Goal: Transaction & Acquisition: Download file/media

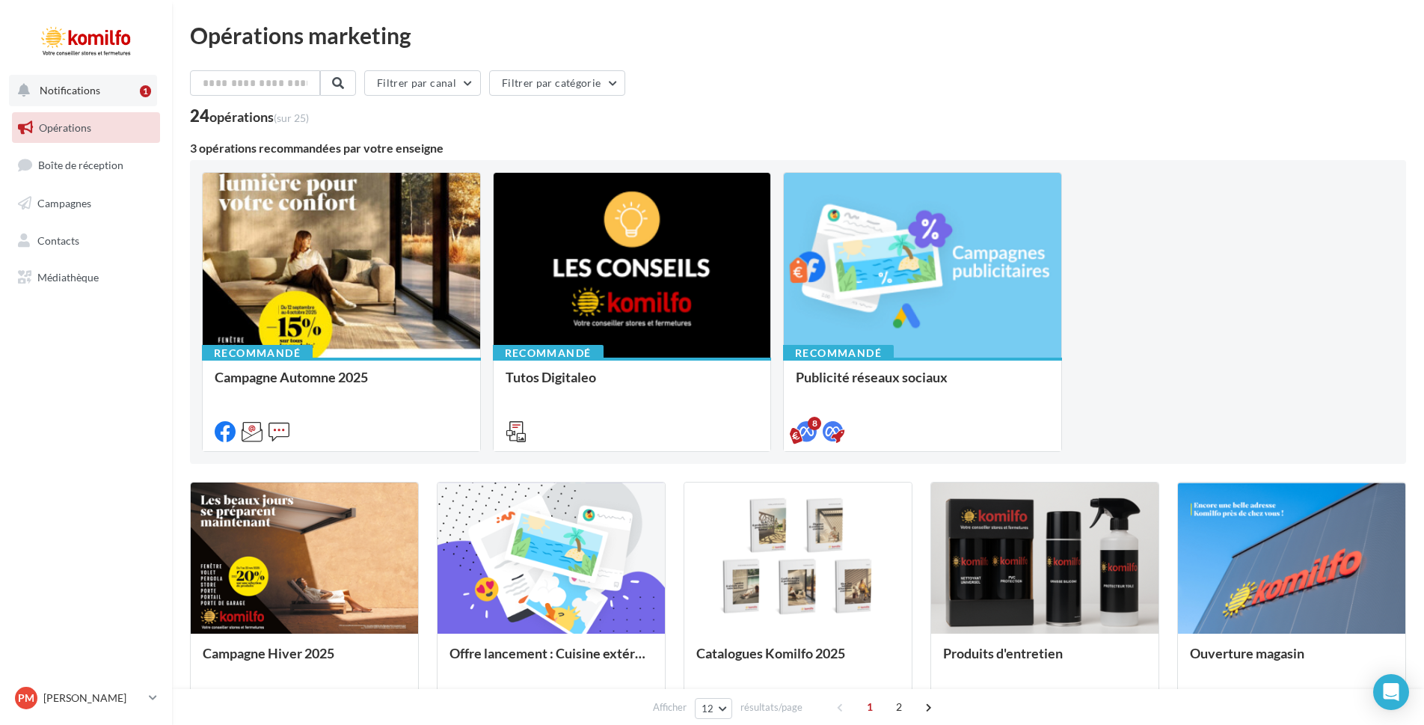
click at [140, 88] on div "1" at bounding box center [145, 91] width 11 height 12
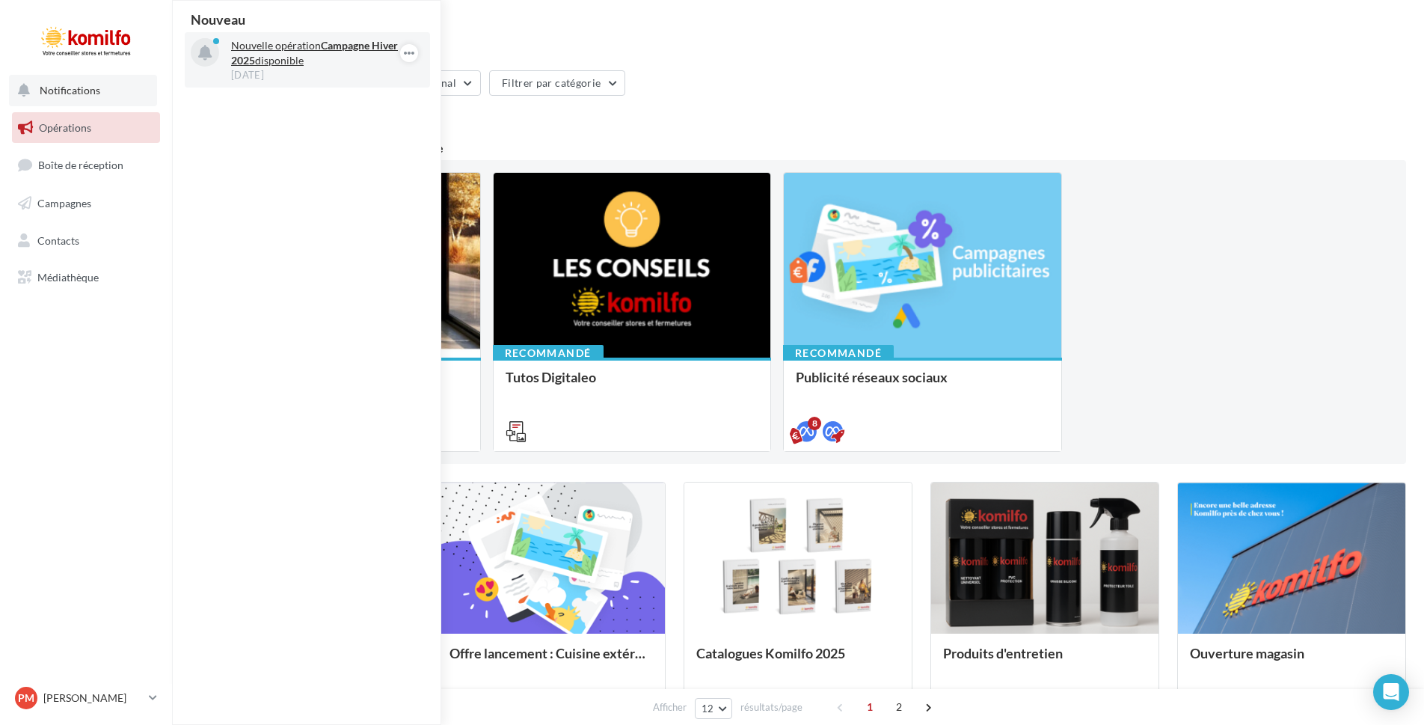
click at [279, 56] on p "Nouvelle opération Campagne Hiver 2025 disponible" at bounding box center [318, 53] width 174 height 30
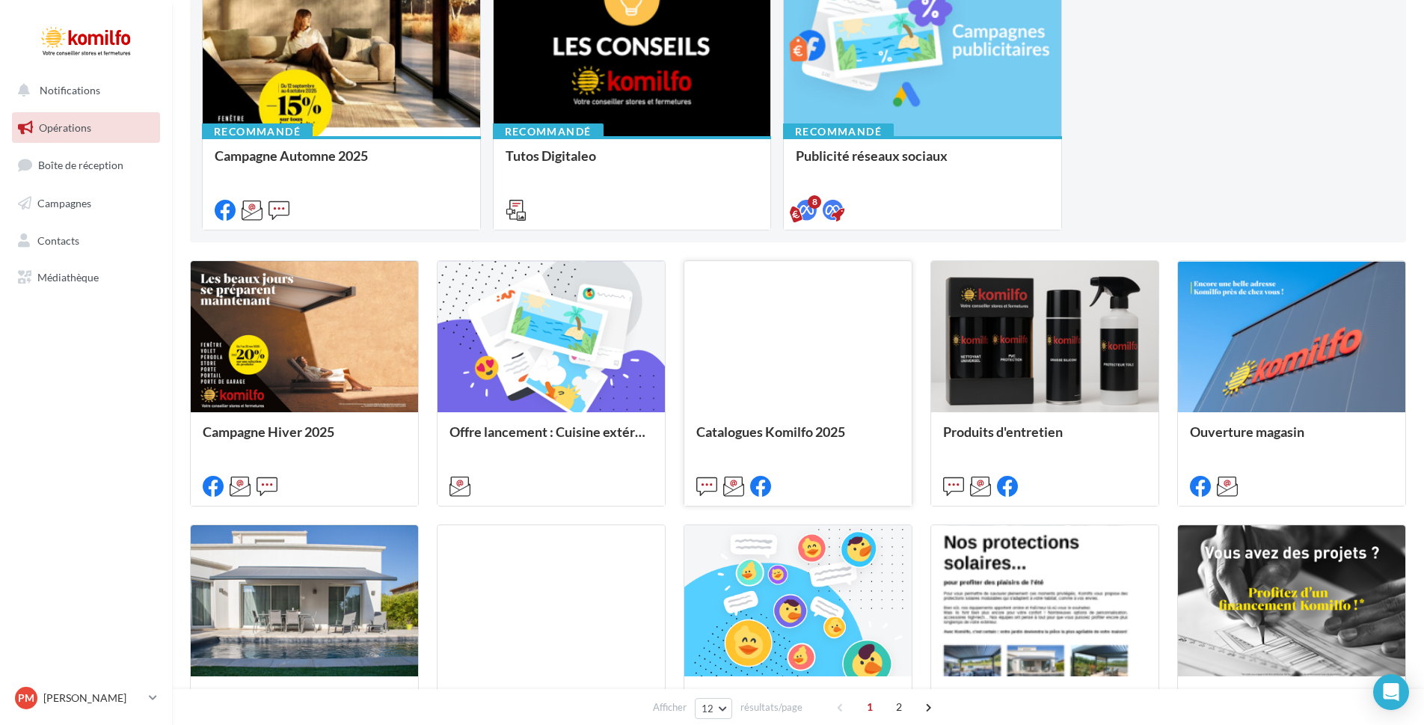
scroll to position [224, 0]
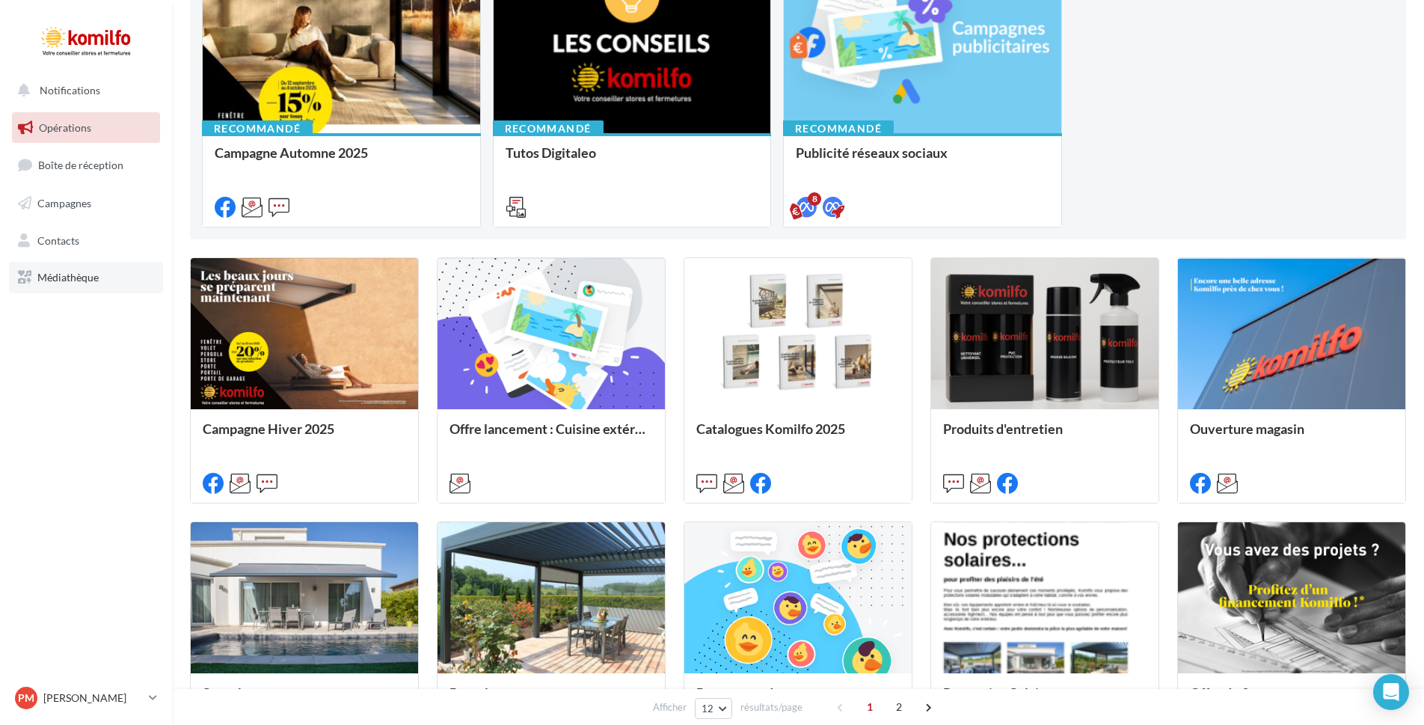
click at [64, 274] on span "Médiathèque" at bounding box center [67, 277] width 61 height 13
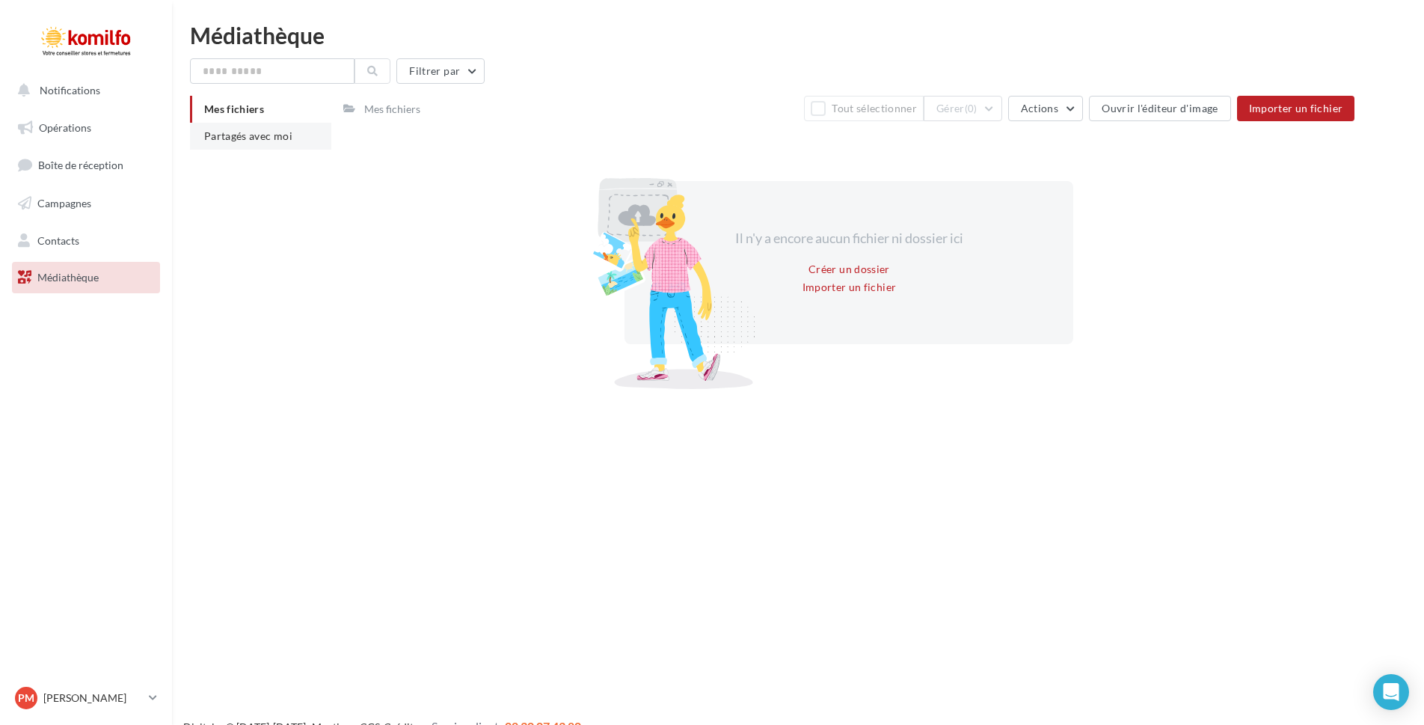
click at [236, 135] on span "Partagés avec moi" at bounding box center [248, 135] width 88 height 13
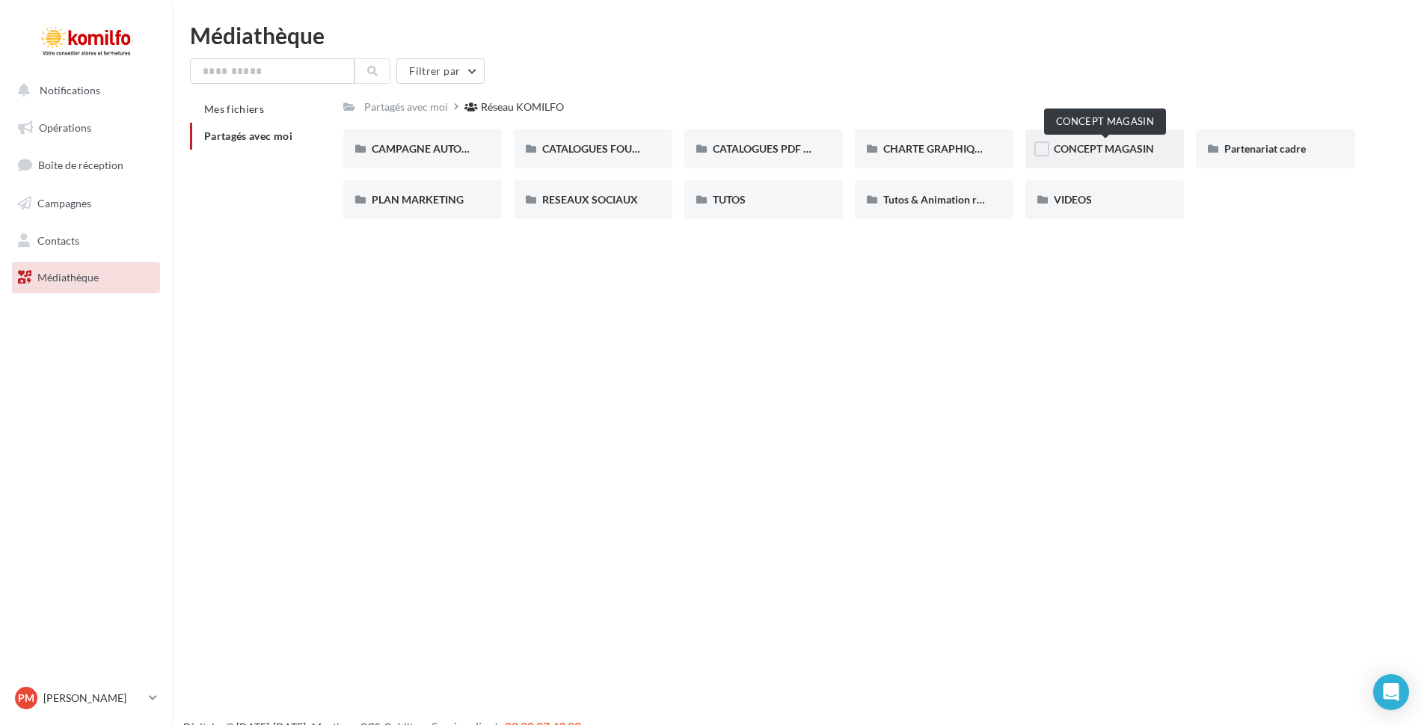
click at [1079, 153] on span "CONCEPT MAGASIN" at bounding box center [1104, 148] width 100 height 13
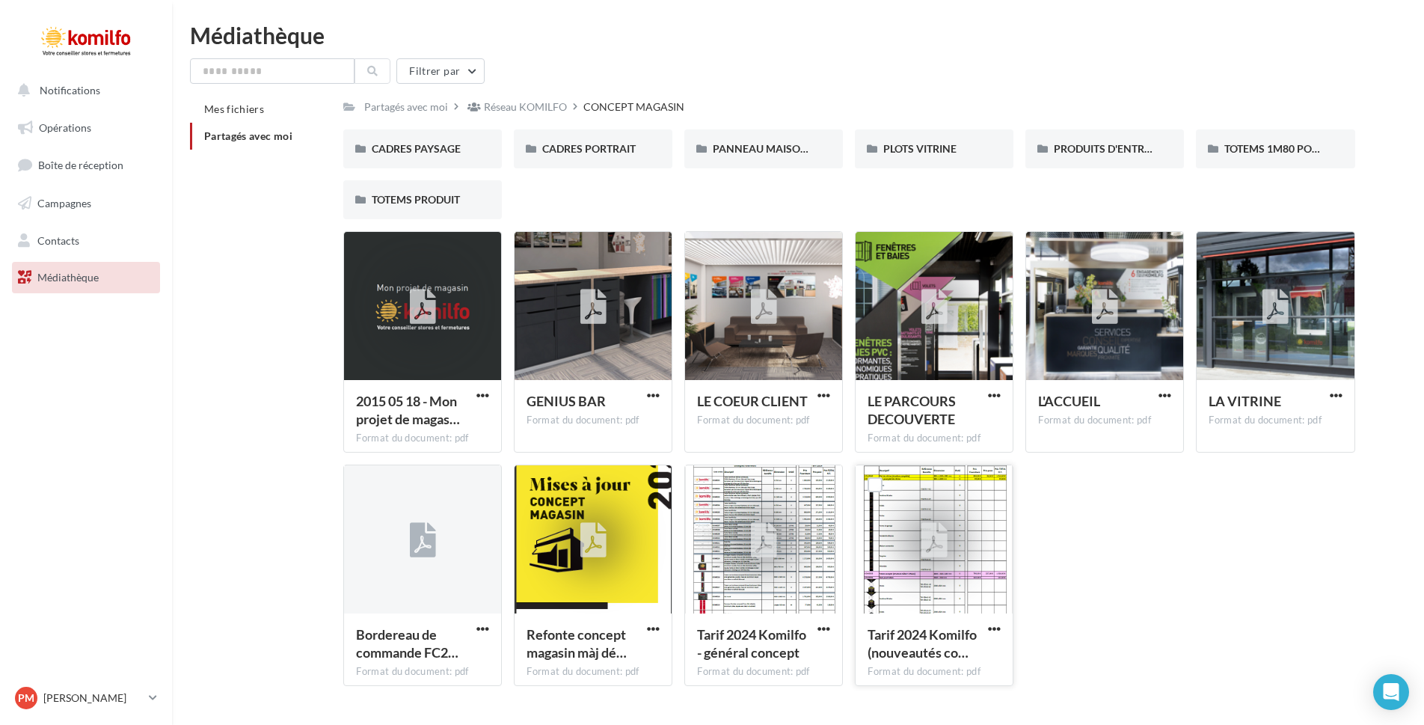
scroll to position [37, 0]
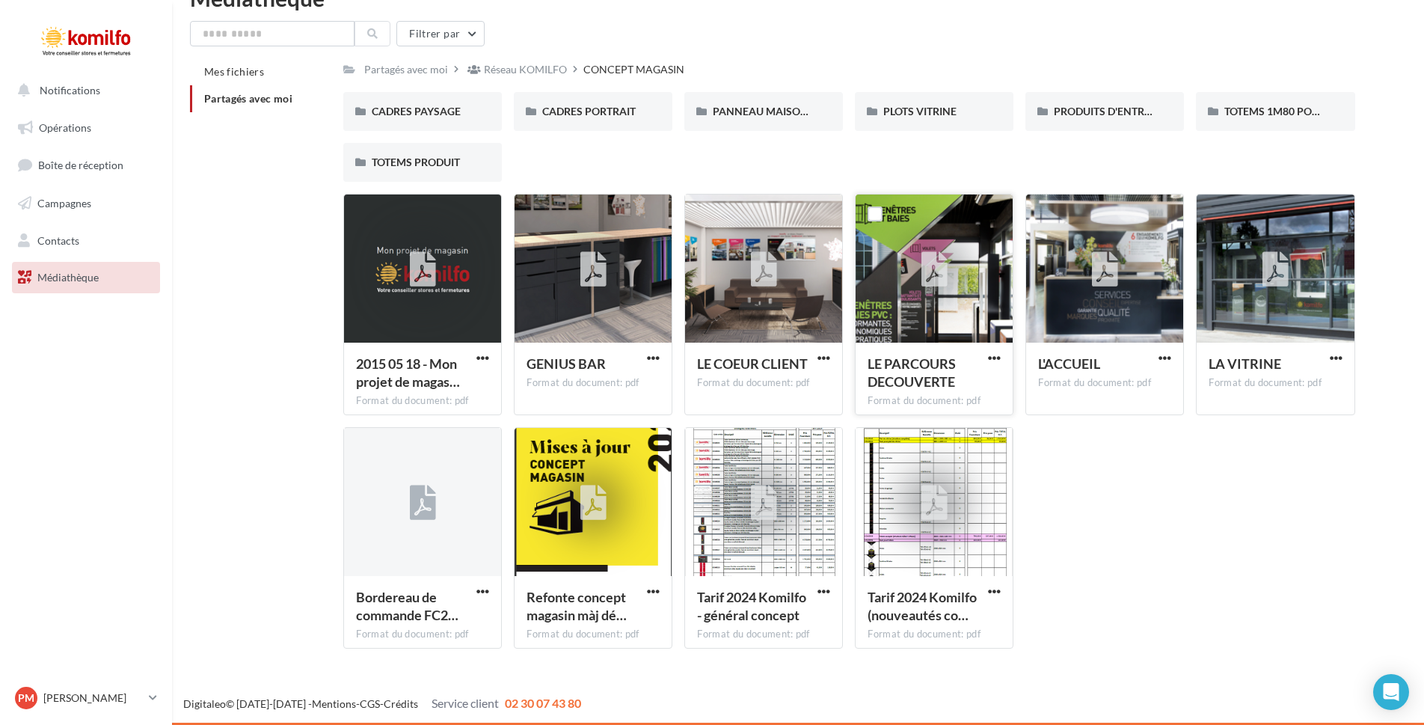
click at [913, 376] on span "LE PARCOURS DECOUVERTE" at bounding box center [912, 372] width 88 height 34
click at [899, 116] on span "PLOTS VITRINE" at bounding box center [919, 111] width 73 height 13
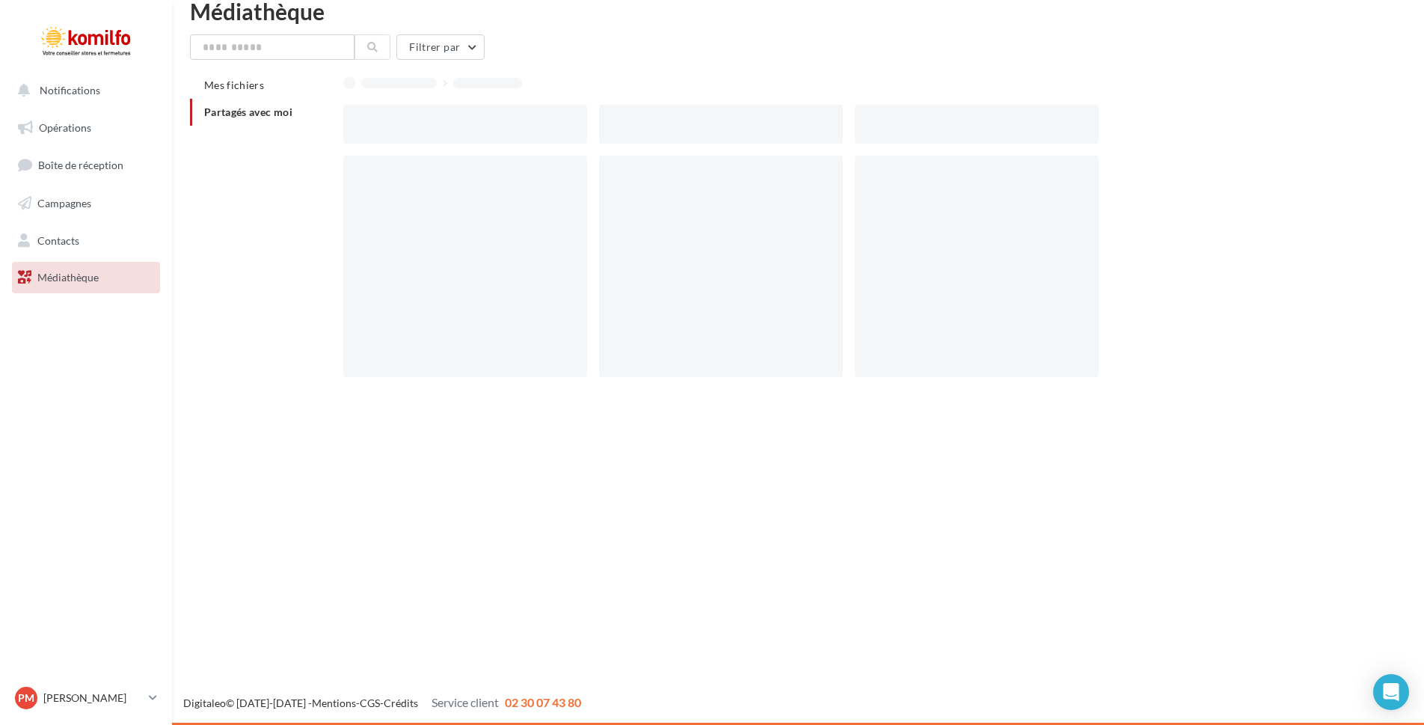
scroll to position [24, 0]
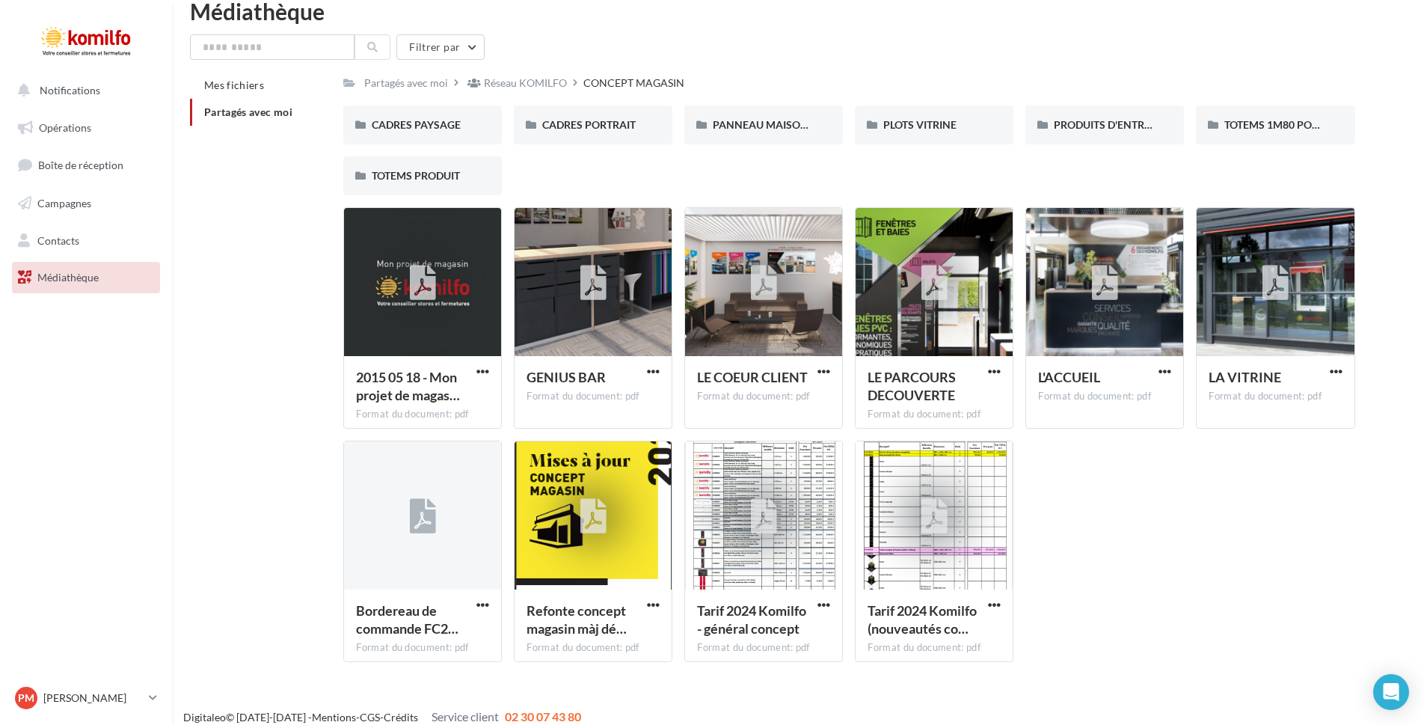
scroll to position [37, 0]
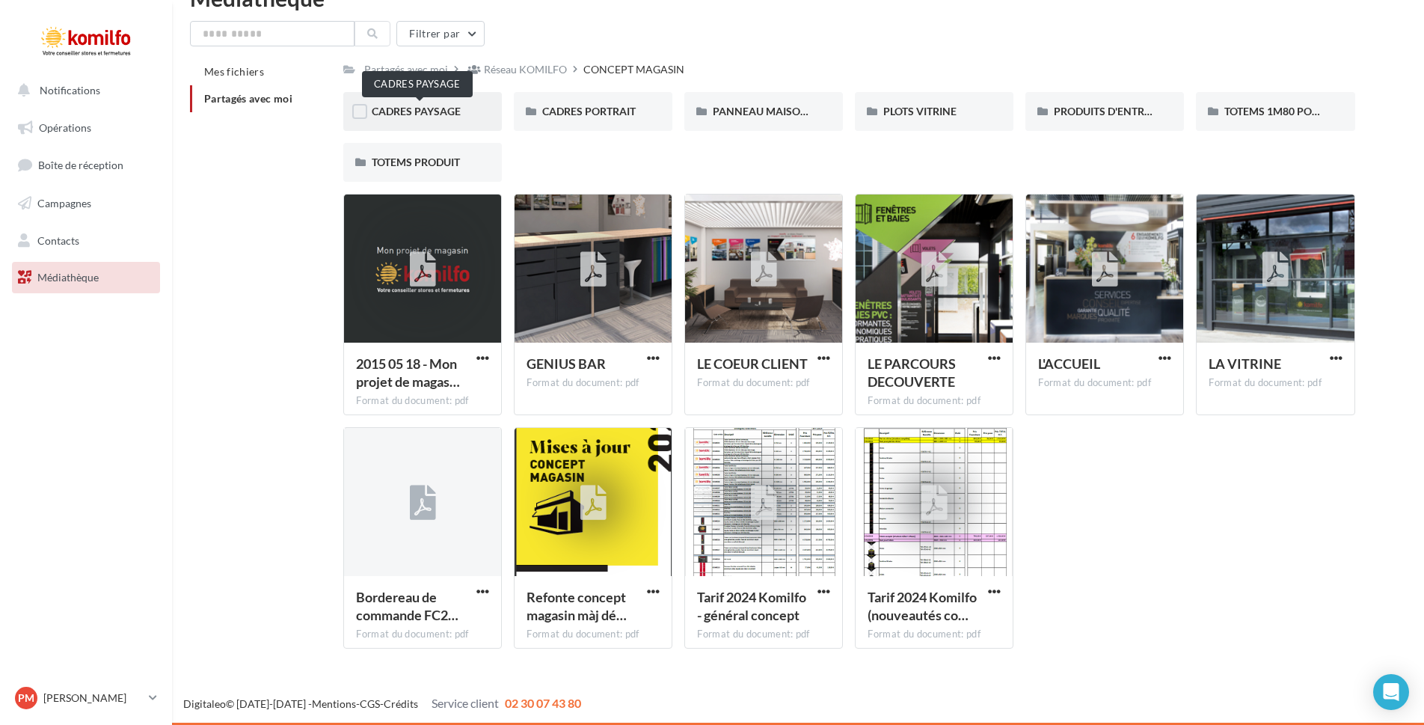
click at [404, 111] on span "CADRES PAYSAGE" at bounding box center [416, 111] width 89 height 13
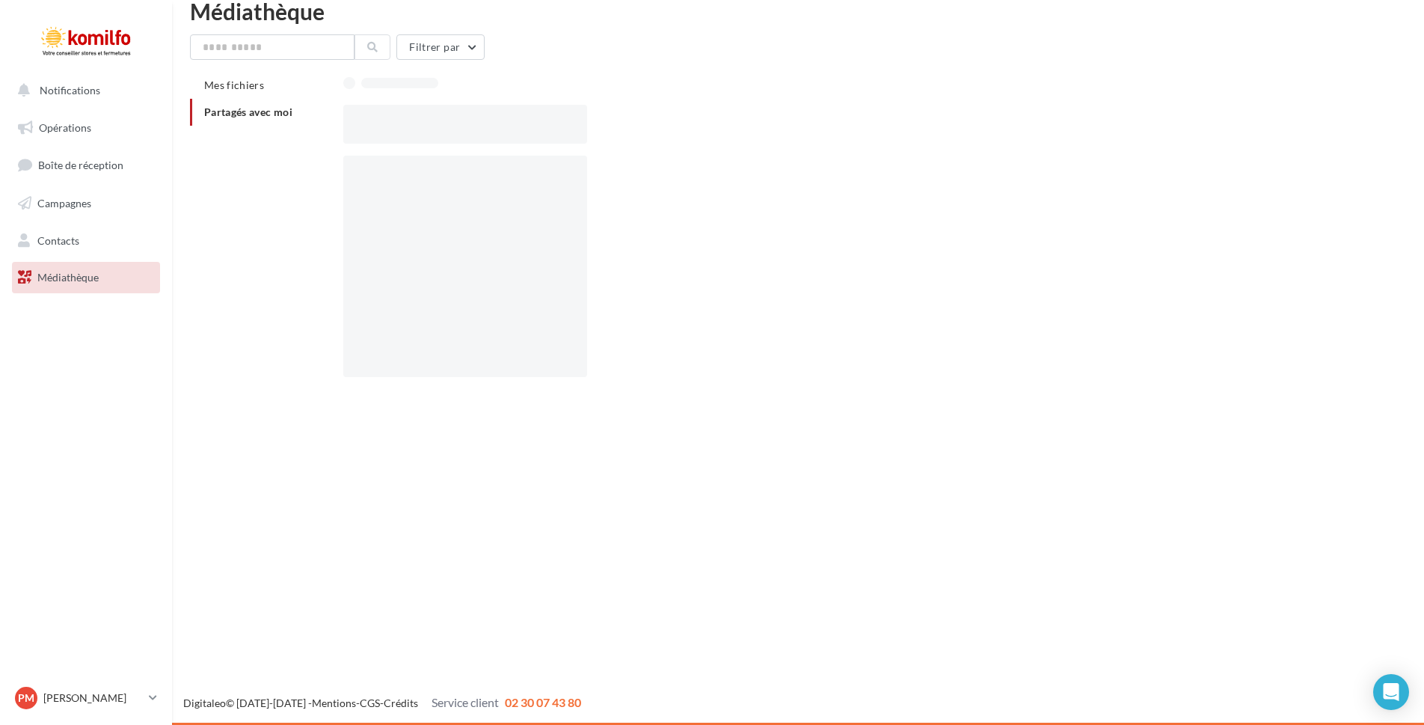
scroll to position [24, 0]
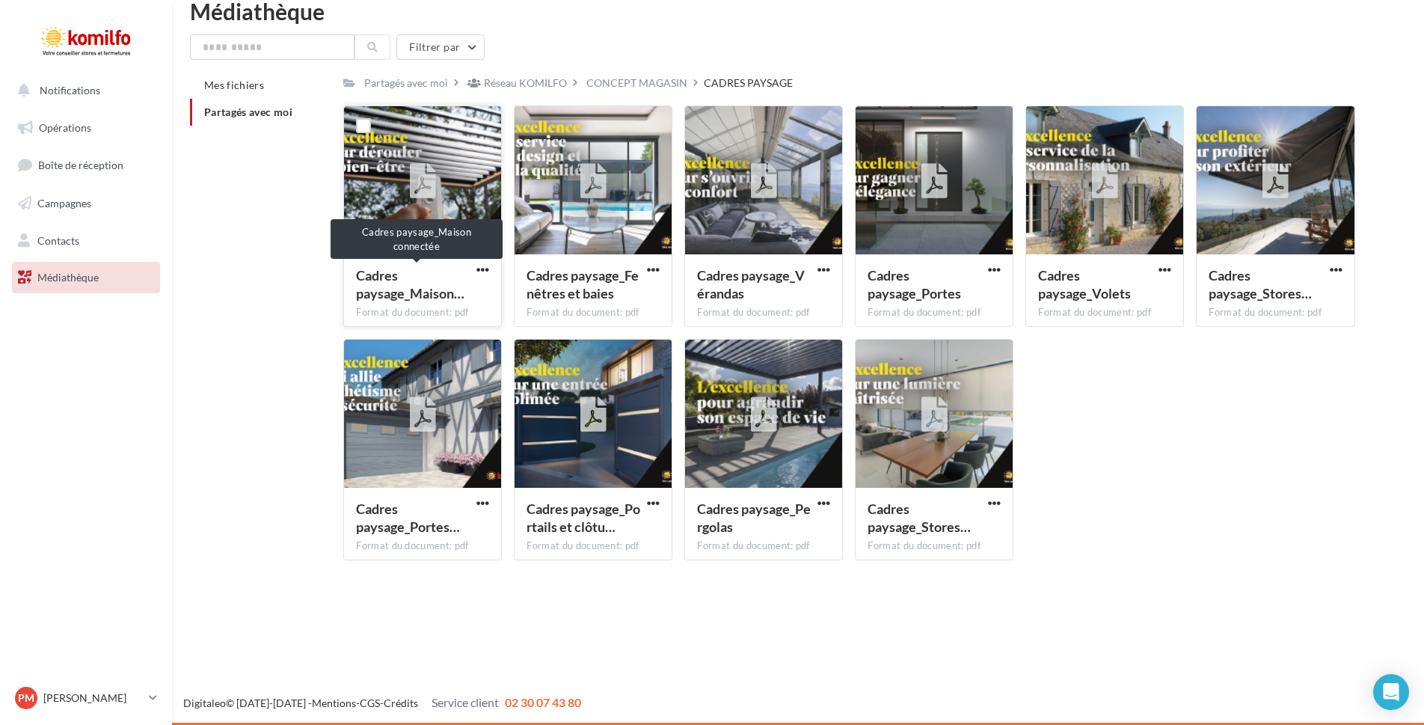
click at [404, 297] on span "Cadres paysage_Maison…" at bounding box center [410, 284] width 108 height 34
drag, startPoint x: 405, startPoint y: 294, endPoint x: 424, endPoint y: 189, distance: 106.4
click at [424, 189] on icon at bounding box center [423, 182] width 26 height 34
click at [428, 194] on icon at bounding box center [423, 182] width 26 height 34
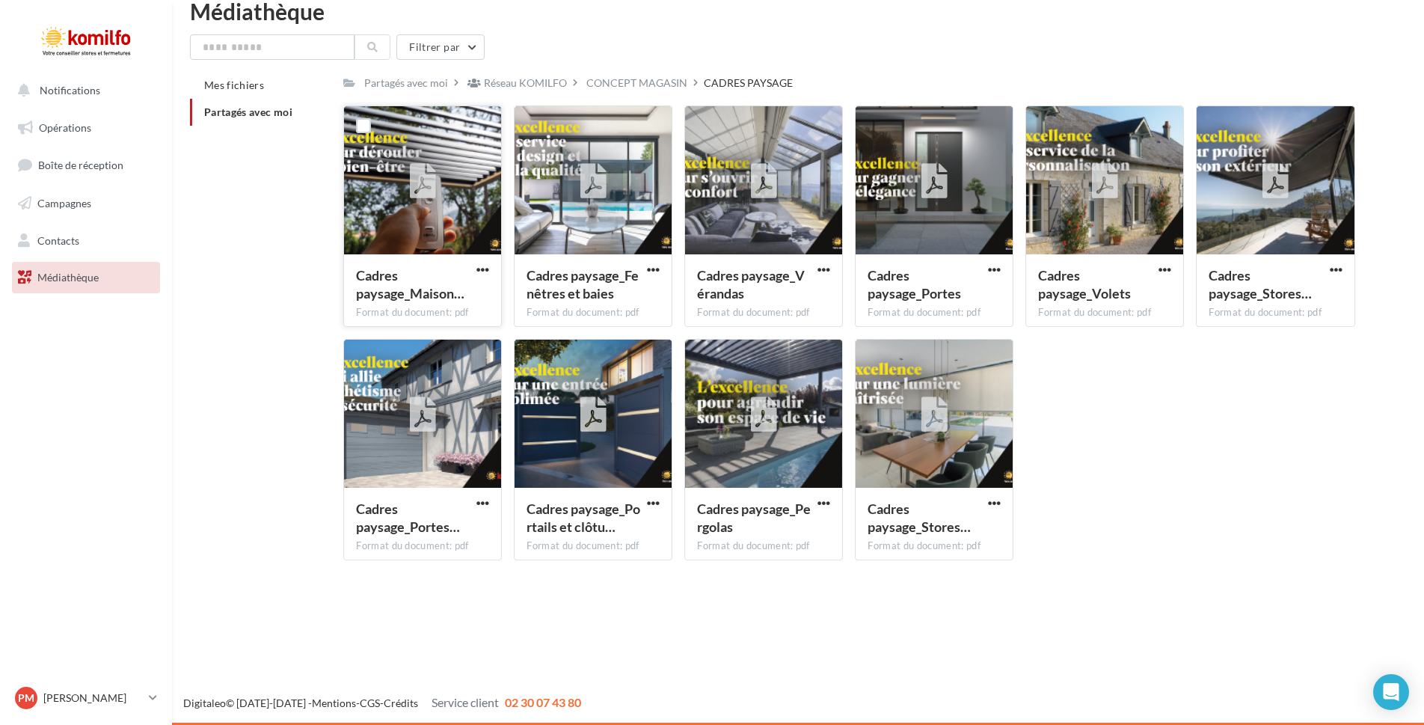
click at [418, 313] on div "Format du document: pdf" at bounding box center [422, 312] width 133 height 13
click at [1036, 649] on div "Notifications Opérations Boîte de réception Campagnes Contacts Mes cibles Média…" at bounding box center [712, 362] width 1424 height 725
click at [37, 278] on link "Médiathèque" at bounding box center [86, 277] width 154 height 31
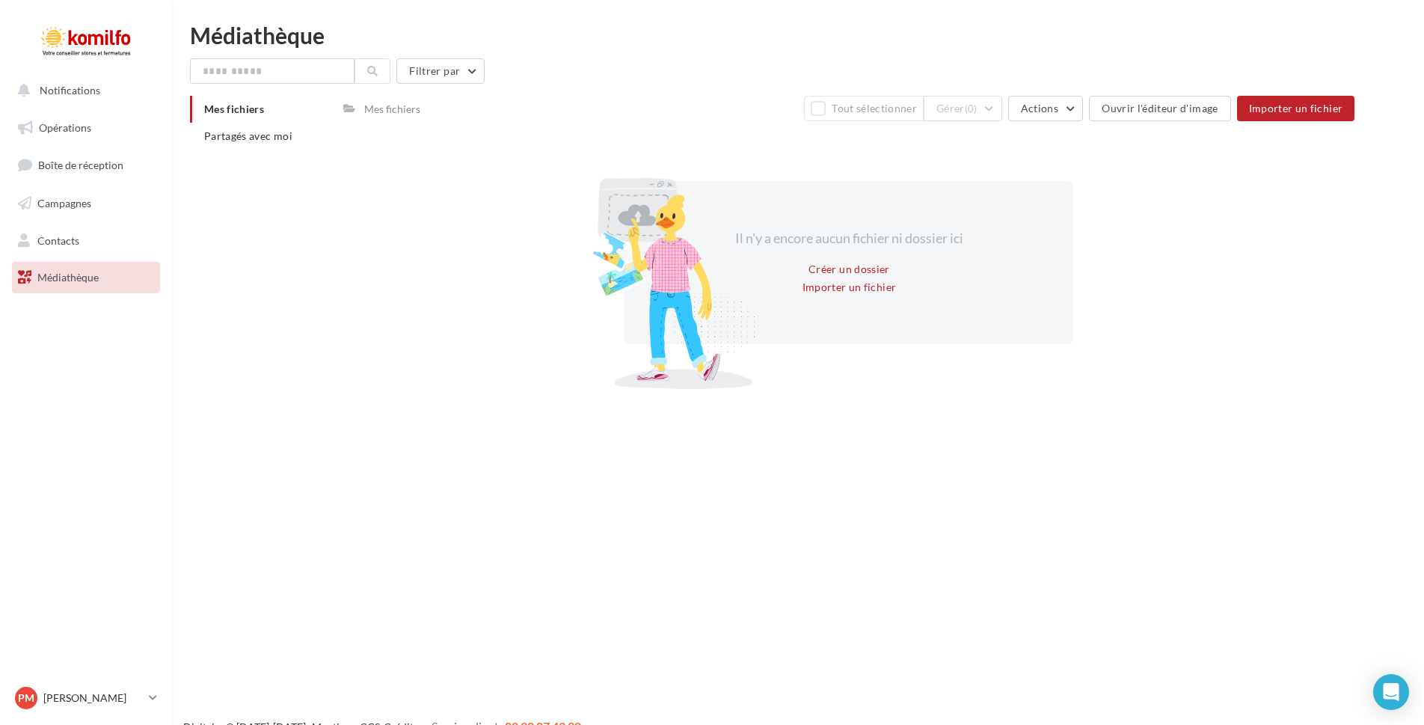
click at [393, 107] on div "Mes fichiers" at bounding box center [392, 109] width 56 height 15
click at [239, 137] on span "Partagés avec moi" at bounding box center [248, 135] width 88 height 13
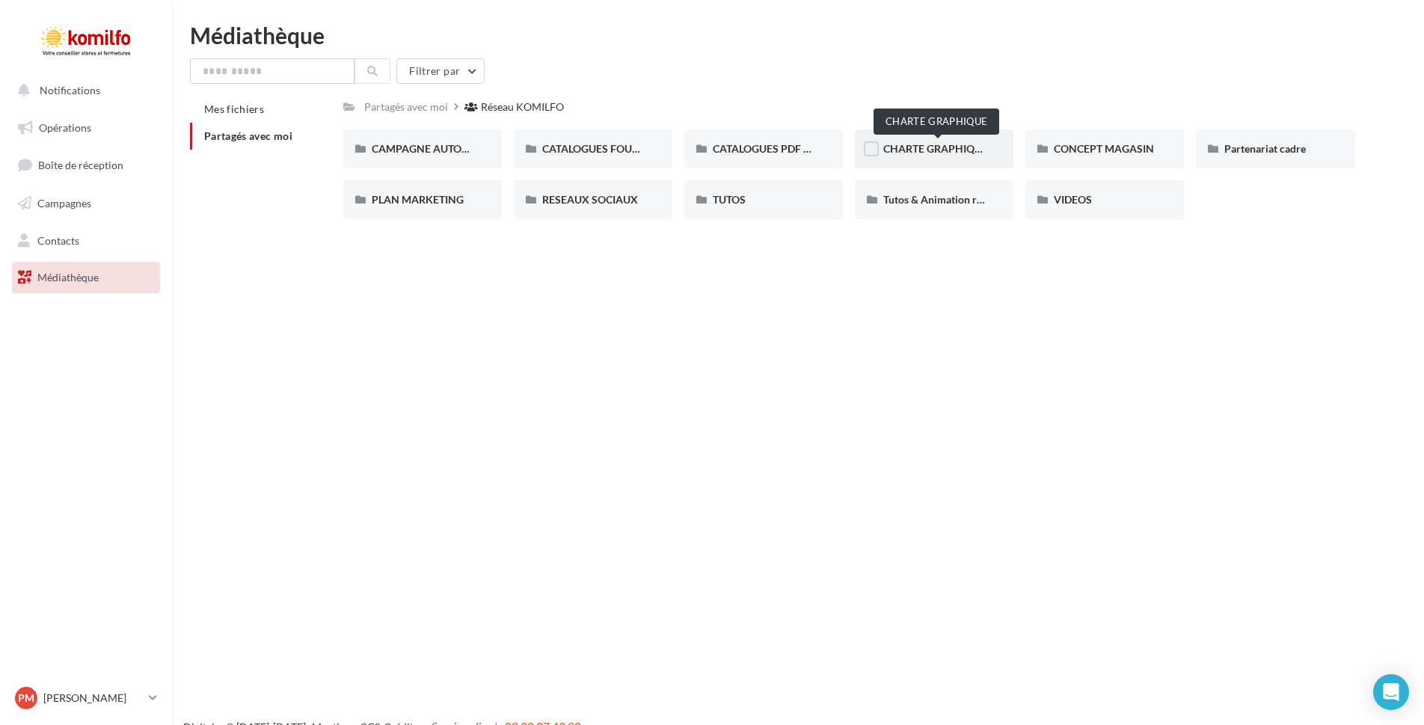
click at [938, 152] on span "CHARTE GRAPHIQUE" at bounding box center [935, 148] width 105 height 13
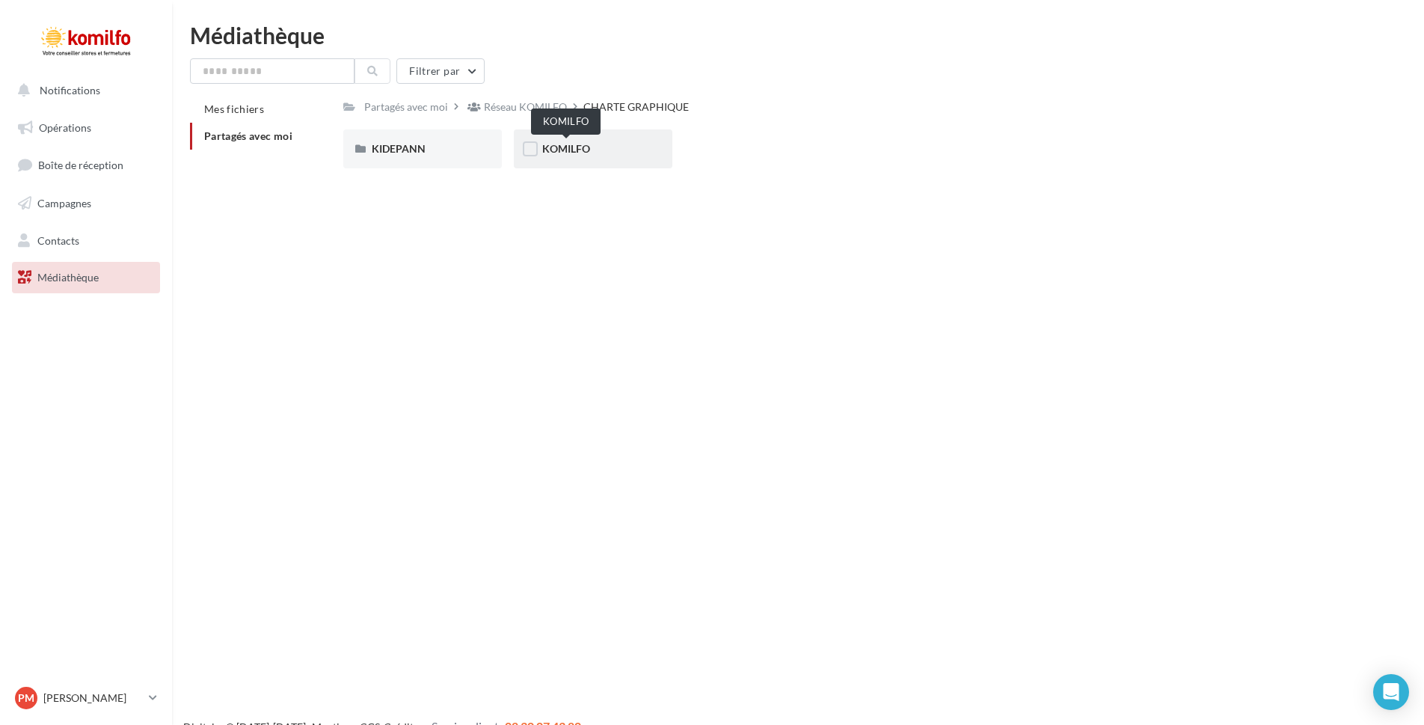
click at [553, 151] on span "KOMILFO" at bounding box center [566, 148] width 48 height 13
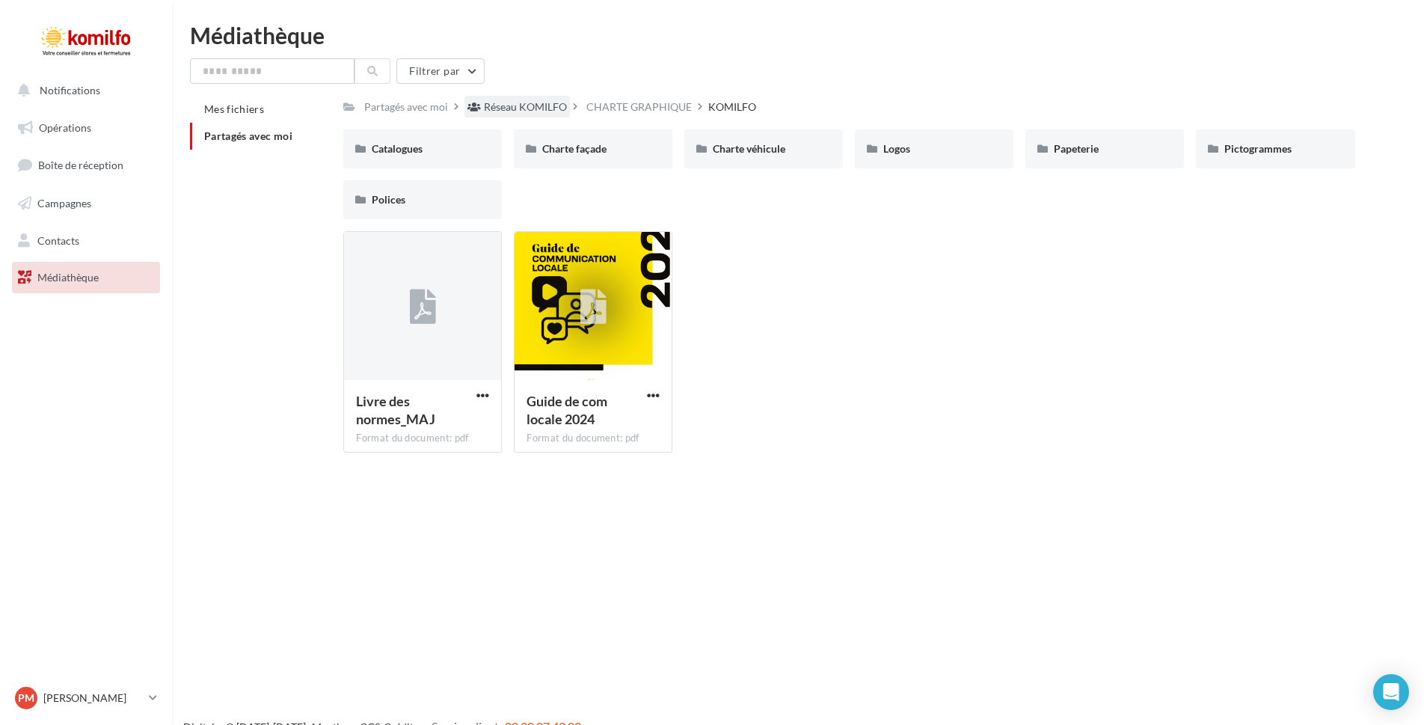
click at [527, 108] on div "Réseau KOMILFO" at bounding box center [525, 106] width 83 height 15
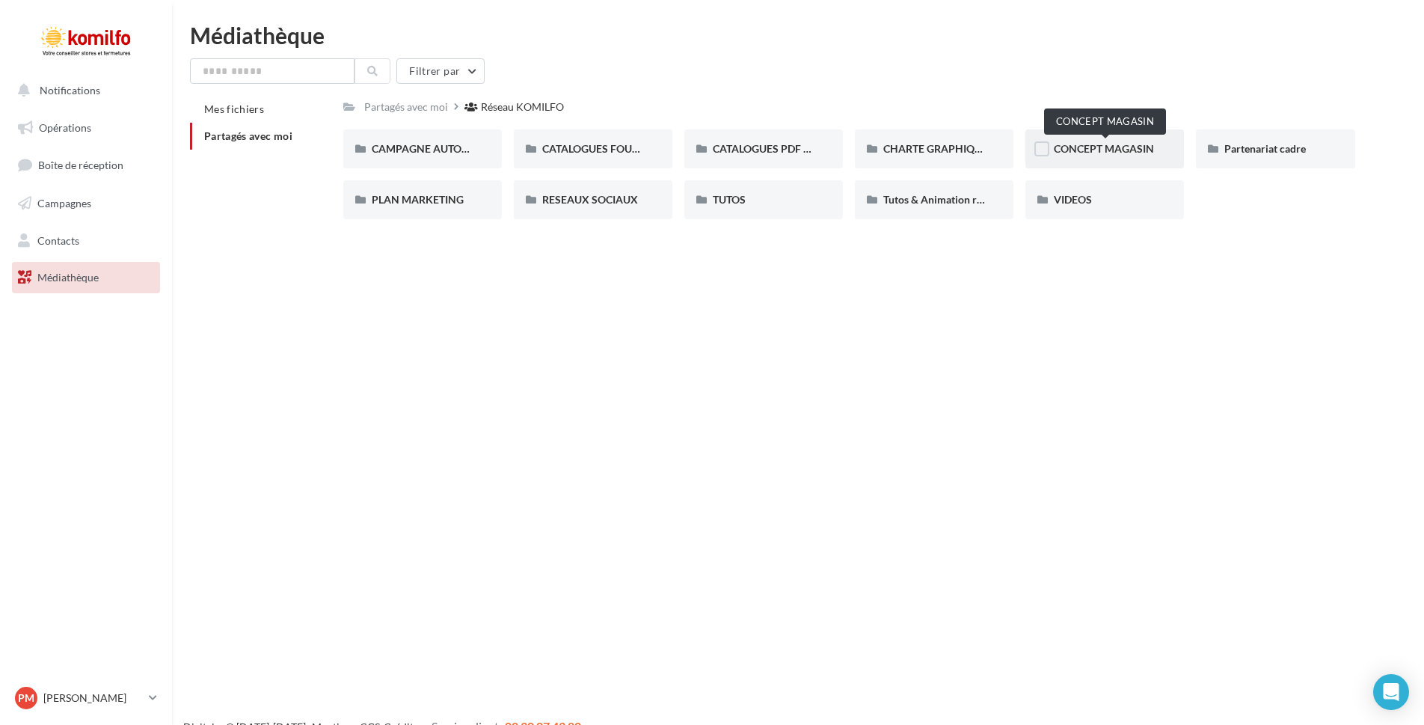
click at [1096, 153] on span "CONCEPT MAGASIN" at bounding box center [1104, 148] width 100 height 13
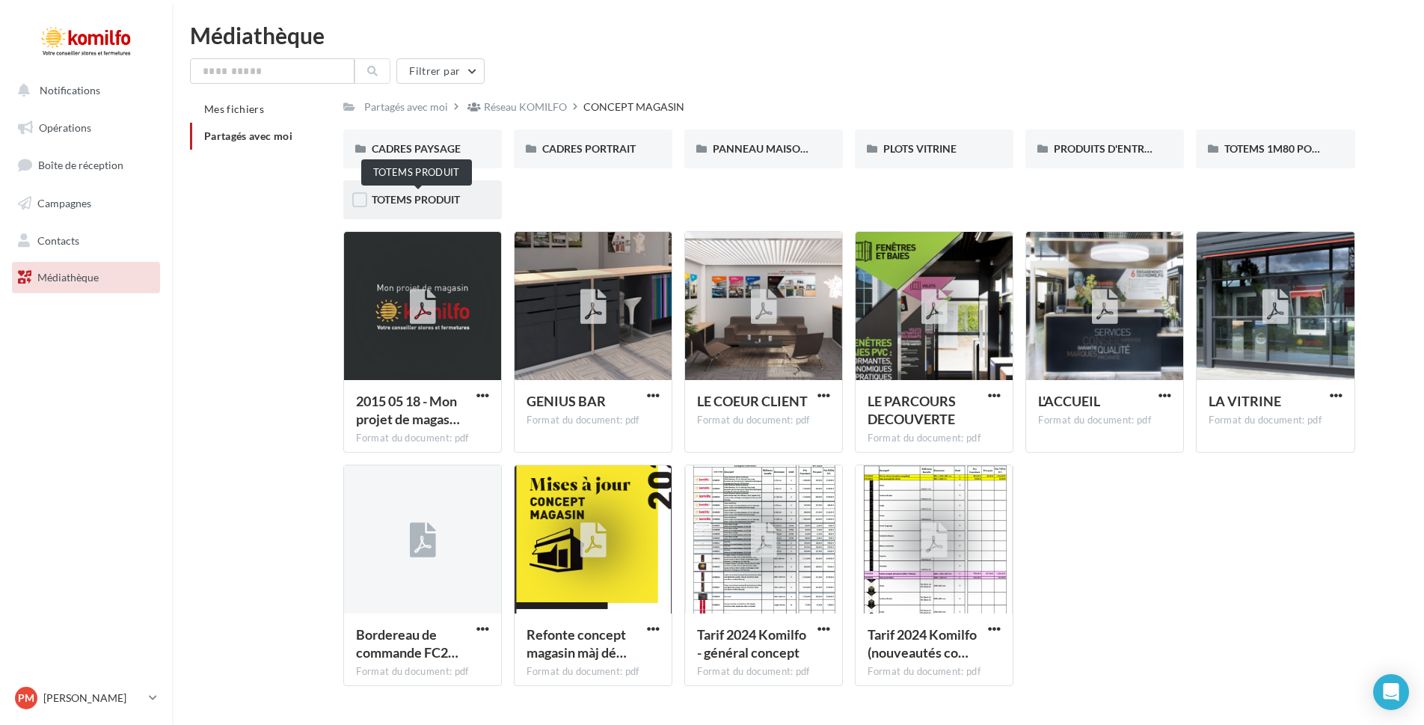
click at [410, 203] on span "TOTEMS PRODUIT" at bounding box center [416, 199] width 88 height 13
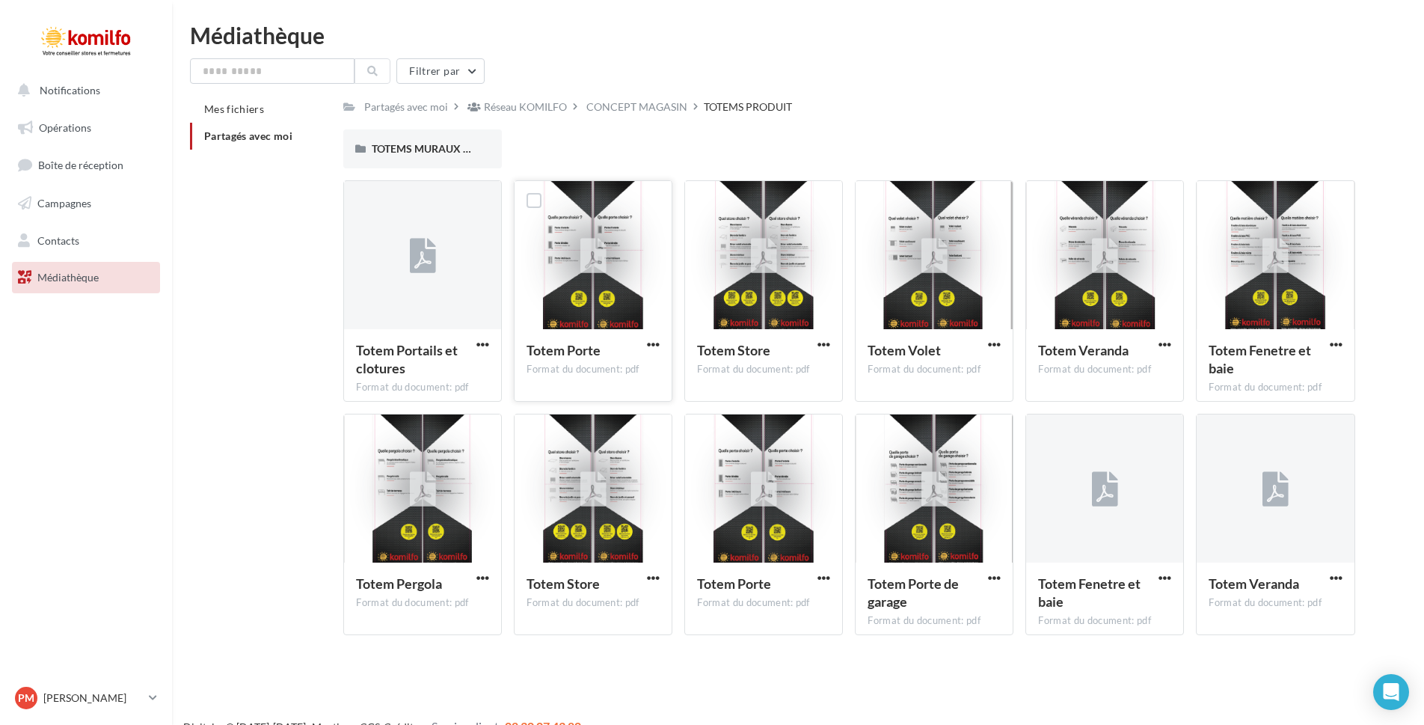
click at [578, 350] on span "Totem Porte" at bounding box center [564, 350] width 74 height 16
click at [592, 251] on icon at bounding box center [593, 256] width 26 height 34
click at [533, 197] on label at bounding box center [534, 200] width 15 height 15
click at [568, 370] on div "Format du document: pdf" at bounding box center [593, 369] width 133 height 13
click at [535, 194] on label at bounding box center [534, 200] width 15 height 15
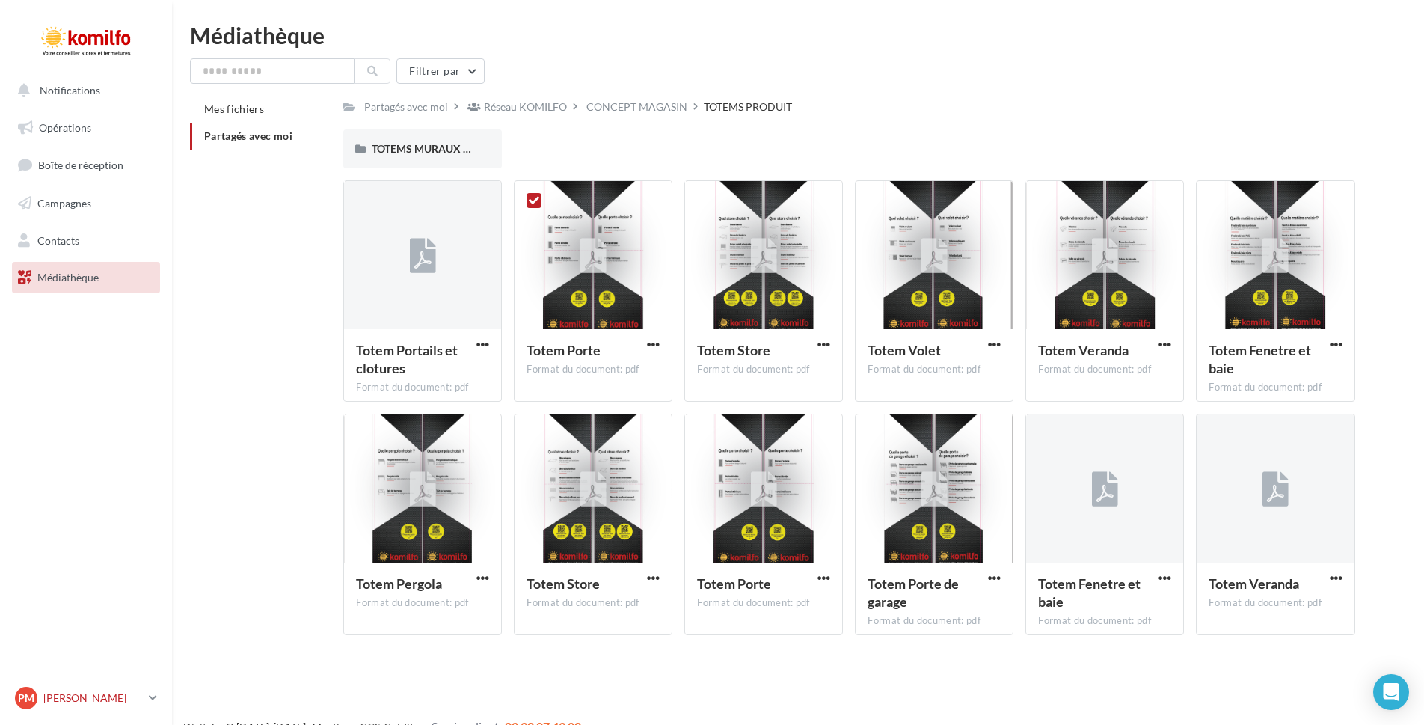
click at [153, 699] on icon at bounding box center [153, 697] width 8 height 13
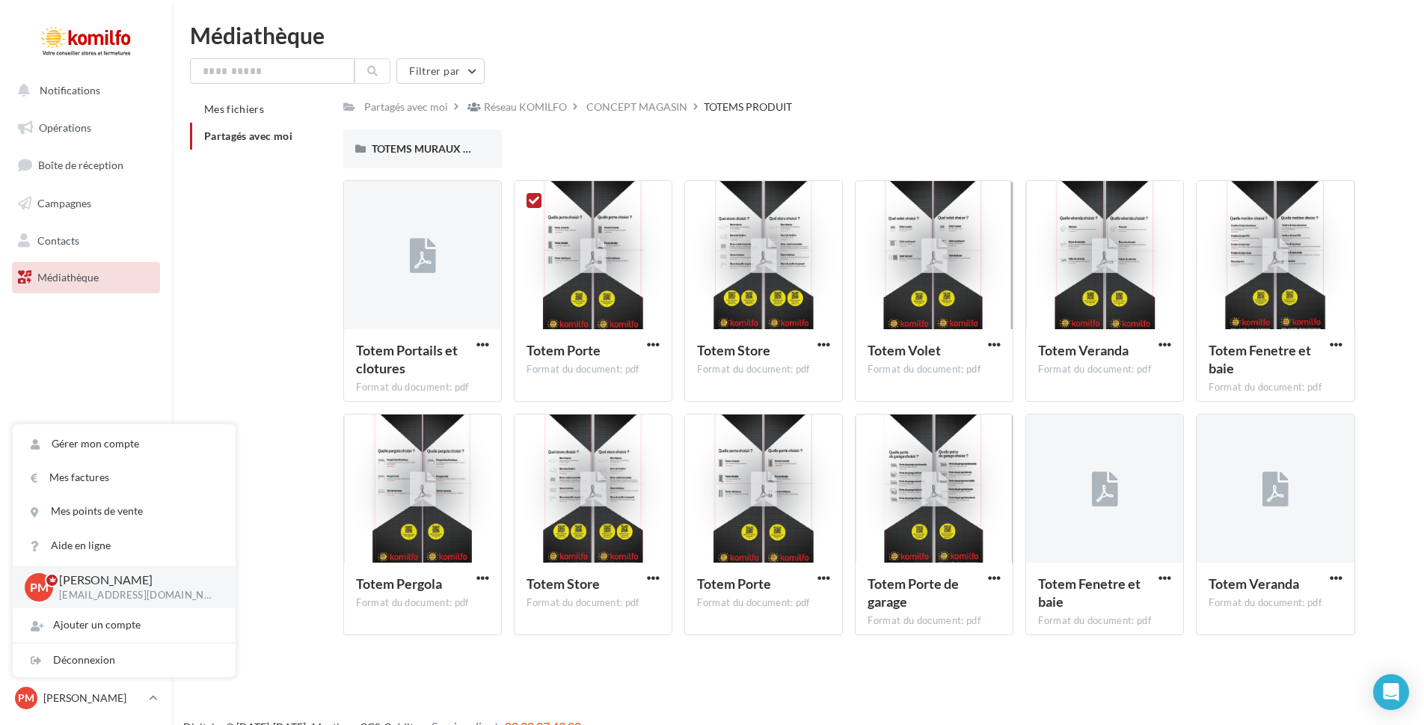
click at [306, 555] on div "Mes fichiers Partagés avec moi Partagés avec moi Réseau KOMILFO CONCEPT MAGASIN…" at bounding box center [804, 371] width 1228 height 551
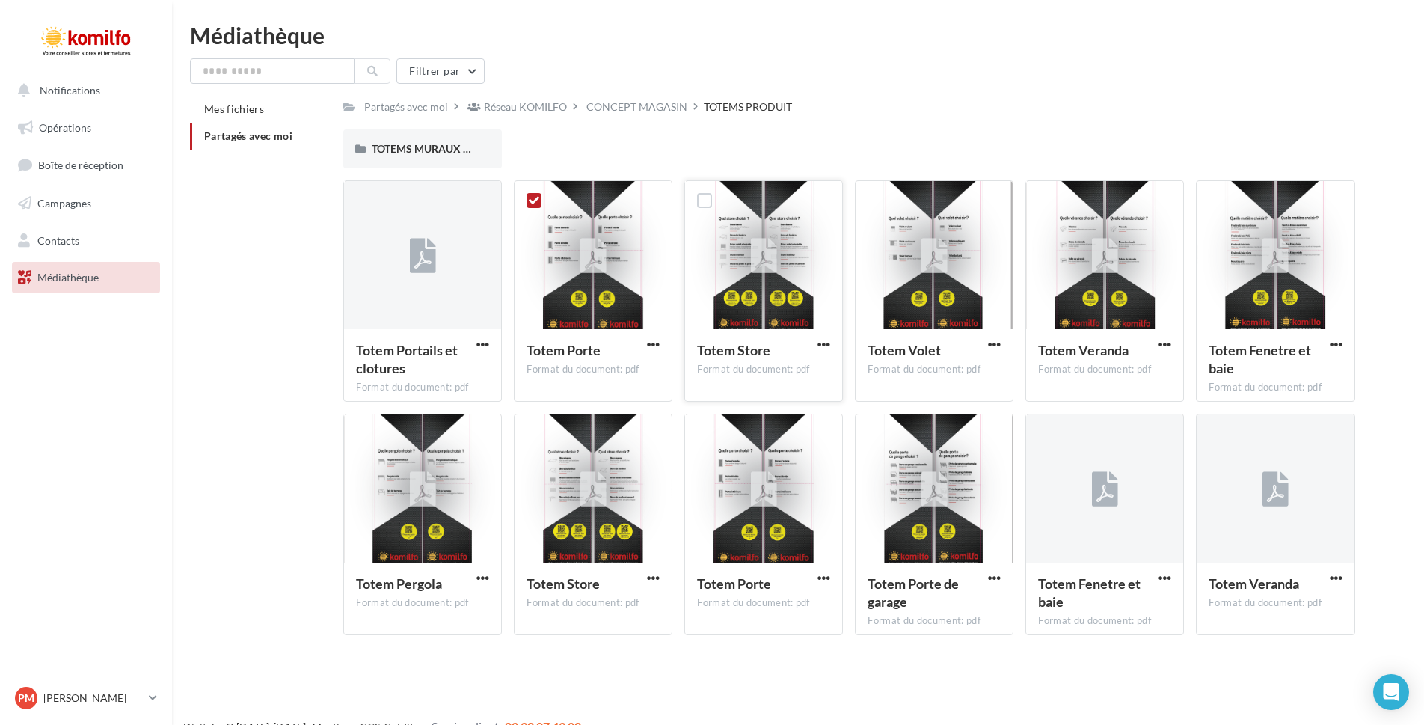
click at [767, 255] on icon at bounding box center [764, 256] width 26 height 34
click at [1113, 503] on icon at bounding box center [1105, 490] width 26 height 34
click at [1049, 435] on icon at bounding box center [1045, 434] width 10 height 10
click at [655, 343] on span "button" at bounding box center [653, 344] width 13 height 13
click at [580, 375] on button "Télécharger" at bounding box center [588, 374] width 150 height 39
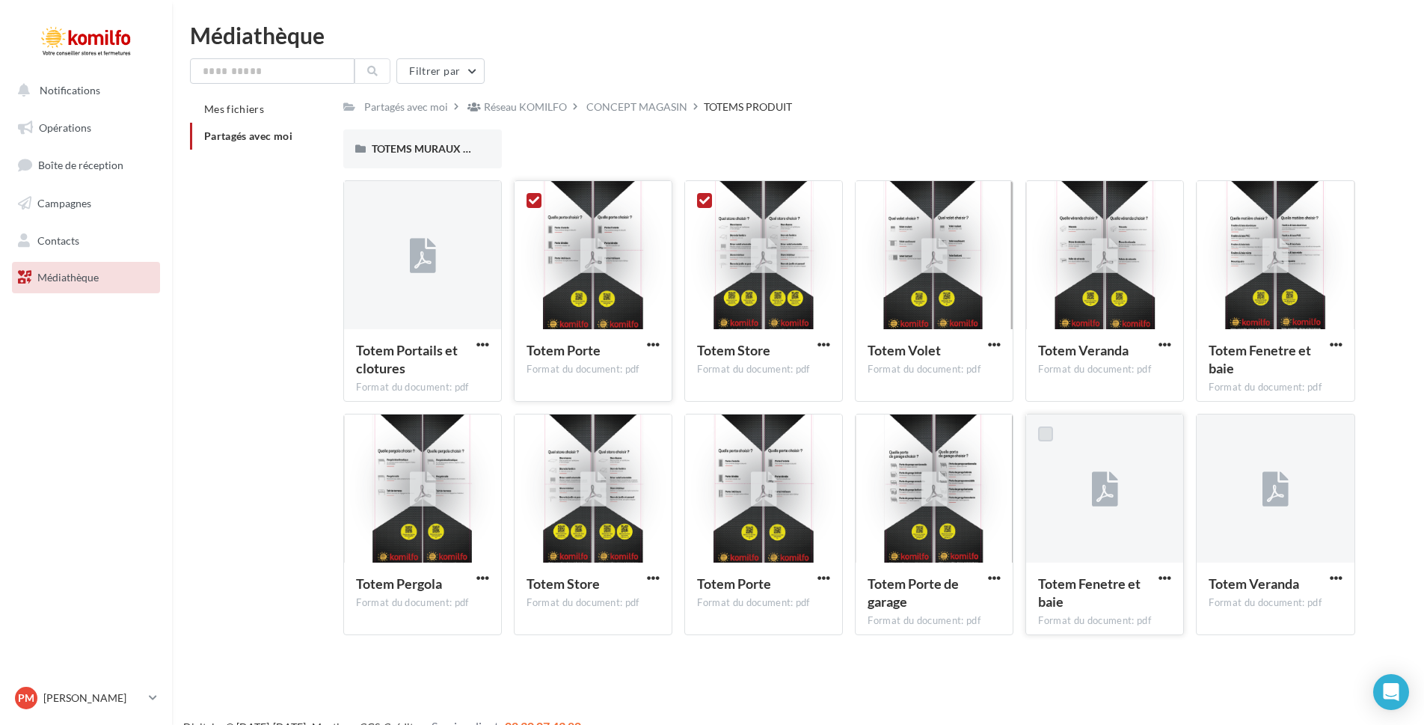
click at [571, 370] on div "Format du document: pdf" at bounding box center [593, 369] width 133 height 13
click at [649, 343] on span "button" at bounding box center [653, 344] width 13 height 13
click at [575, 414] on button "Copier l'URL" at bounding box center [588, 412] width 150 height 39
click at [147, 699] on link "PM Pascal MOREAU komilfo@compagniedustore.fr" at bounding box center [86, 698] width 148 height 28
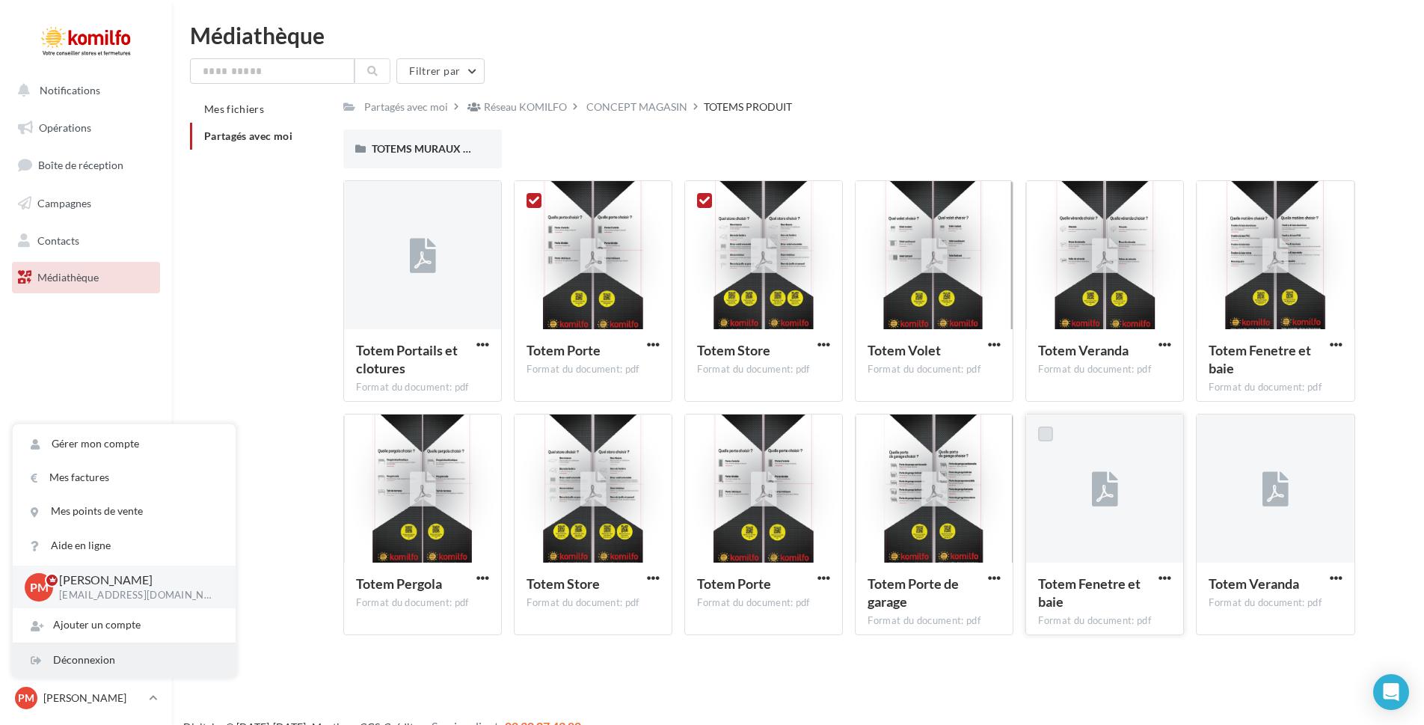
click at [85, 662] on div "Déconnexion" at bounding box center [124, 660] width 223 height 34
